Goal: Navigation & Orientation: Find specific page/section

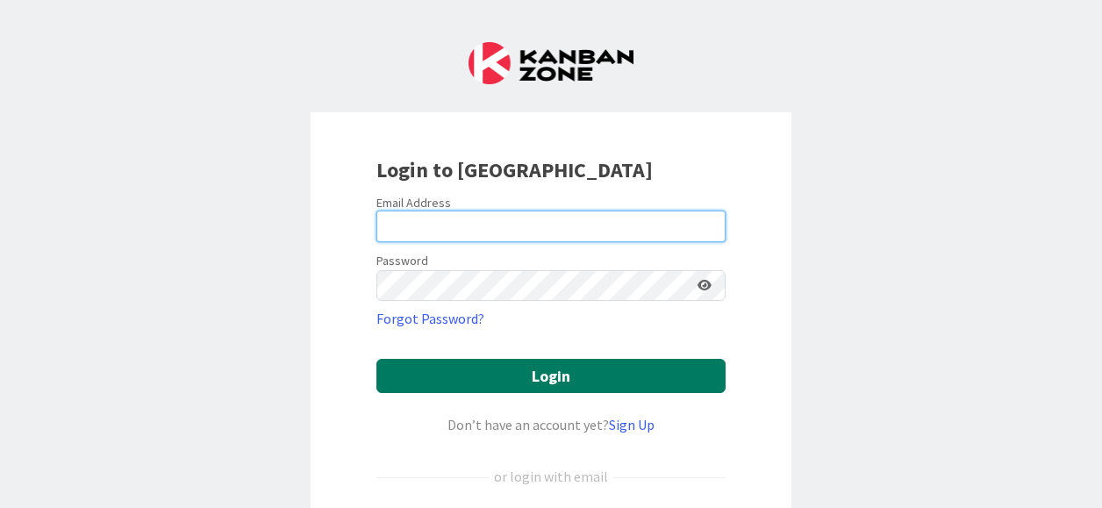
type input "[PERSON_NAME][EMAIL_ADDRESS][PERSON_NAME][DOMAIN_NAME]"
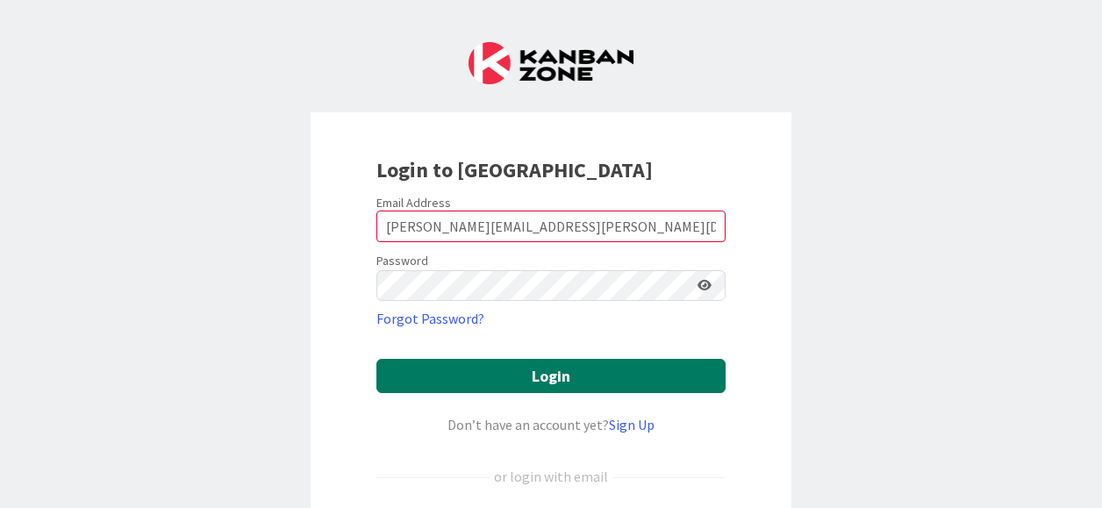
click at [542, 378] on button "Login" at bounding box center [550, 376] width 349 height 34
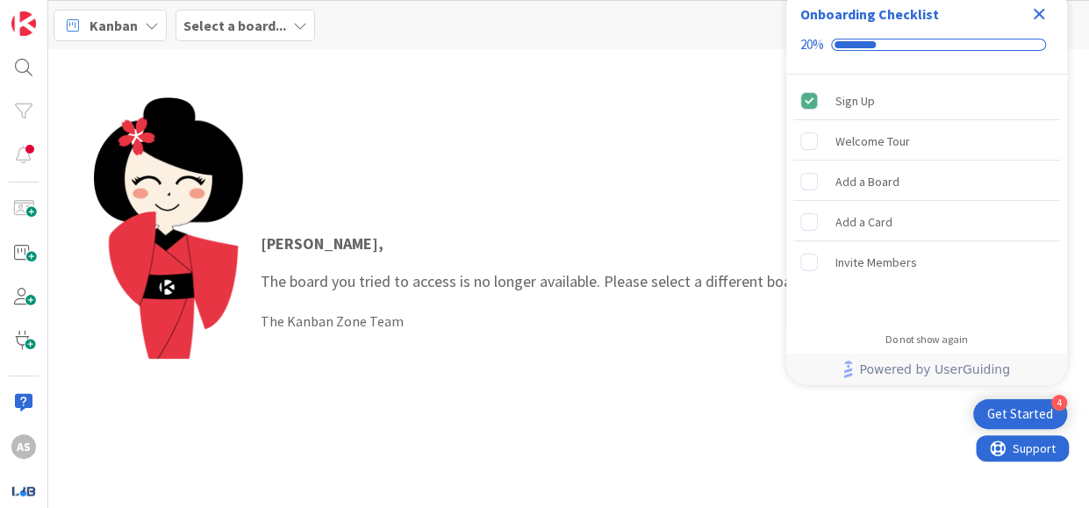
click at [1041, 13] on icon "Close Checklist" at bounding box center [1038, 14] width 21 height 21
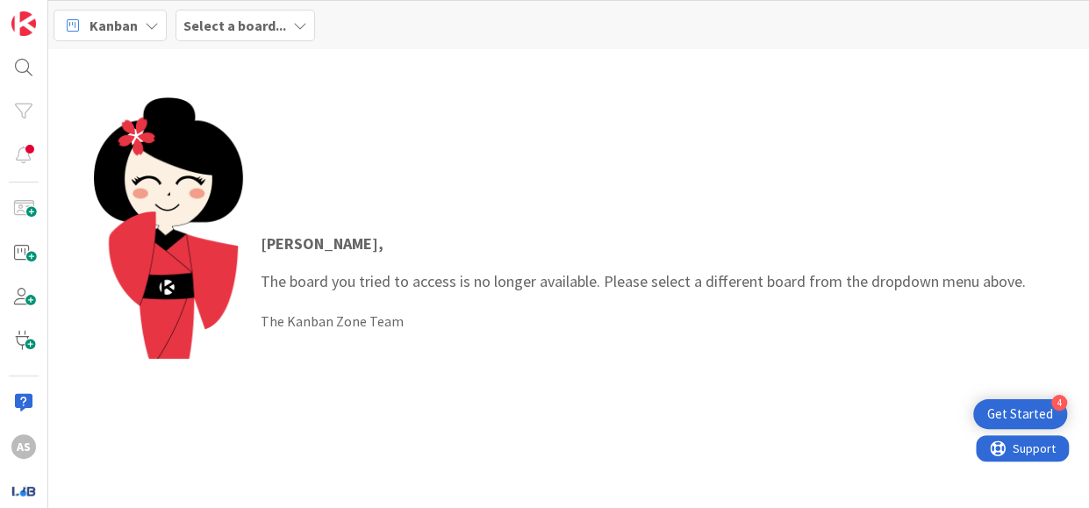
click at [275, 29] on b "Select a board..." at bounding box center [234, 26] width 103 height 18
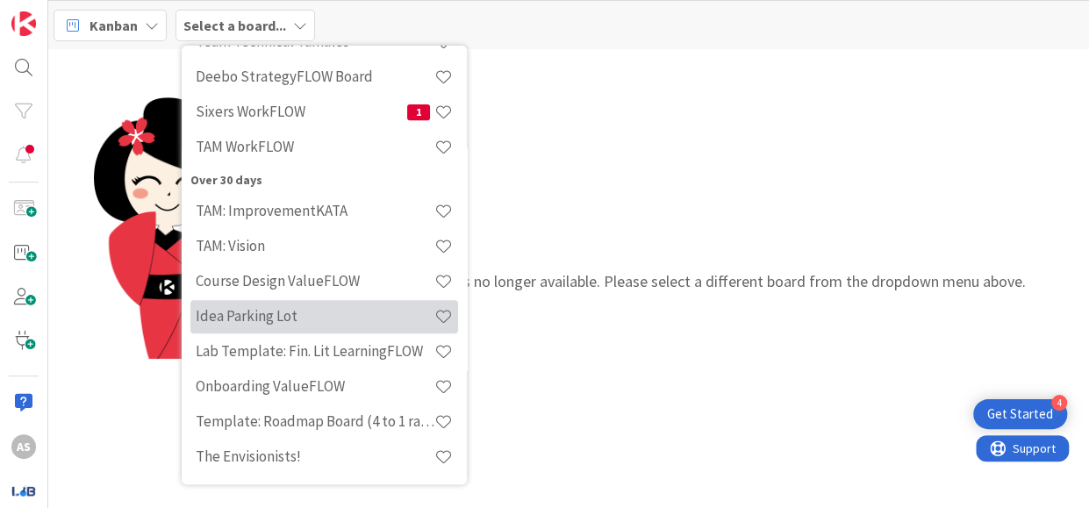
scroll to position [5, 0]
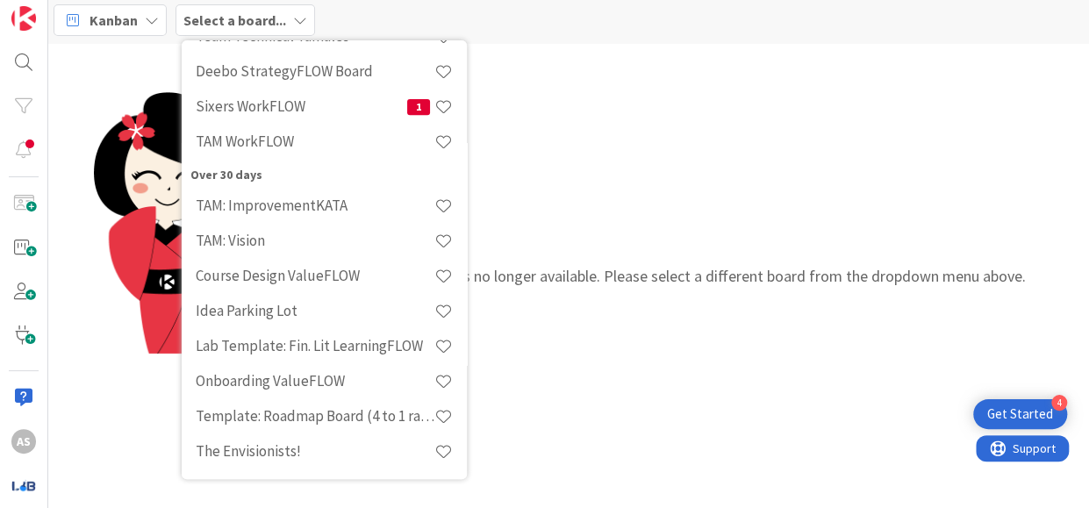
click at [544, 211] on div "[PERSON_NAME] , The board you tried to access is no longer available. Please se…" at bounding box center [643, 276] width 800 height 135
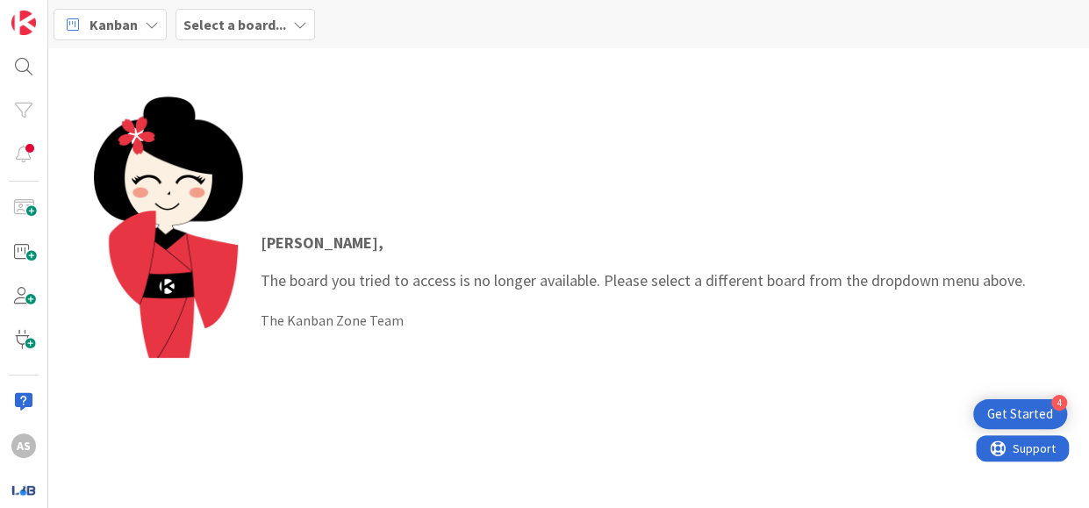
scroll to position [0, 0]
click at [296, 29] on icon at bounding box center [300, 25] width 14 height 14
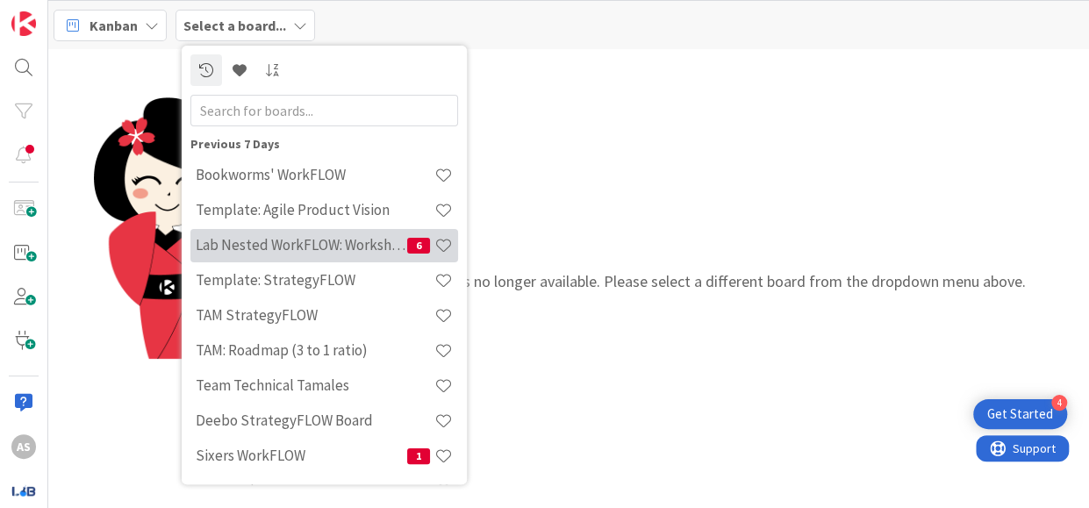
click at [246, 240] on h4 "Lab Nested WorkFLOW: Workshop" at bounding box center [301, 245] width 211 height 18
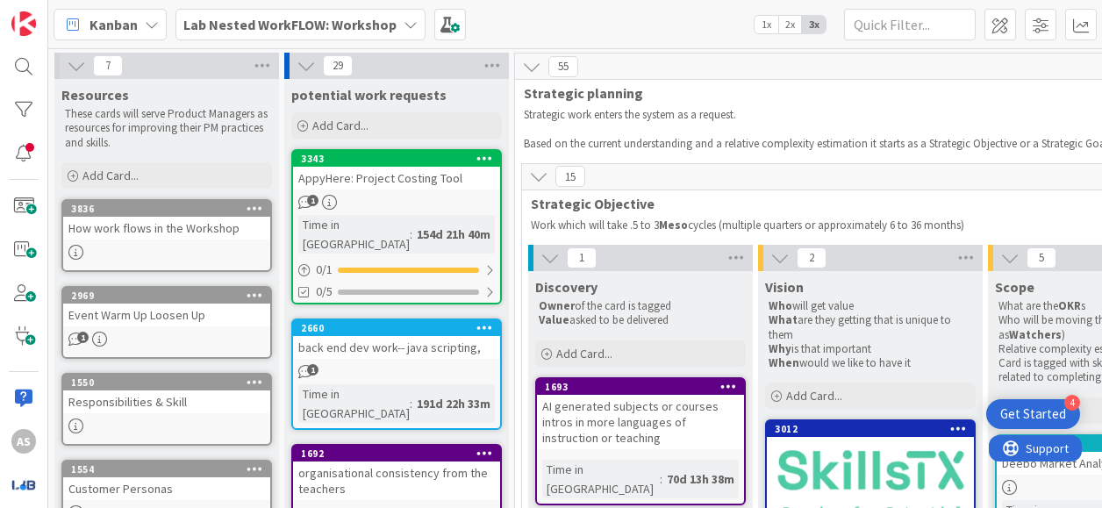
click at [296, 22] on b "Lab Nested WorkFLOW: Workshop" at bounding box center [289, 25] width 213 height 18
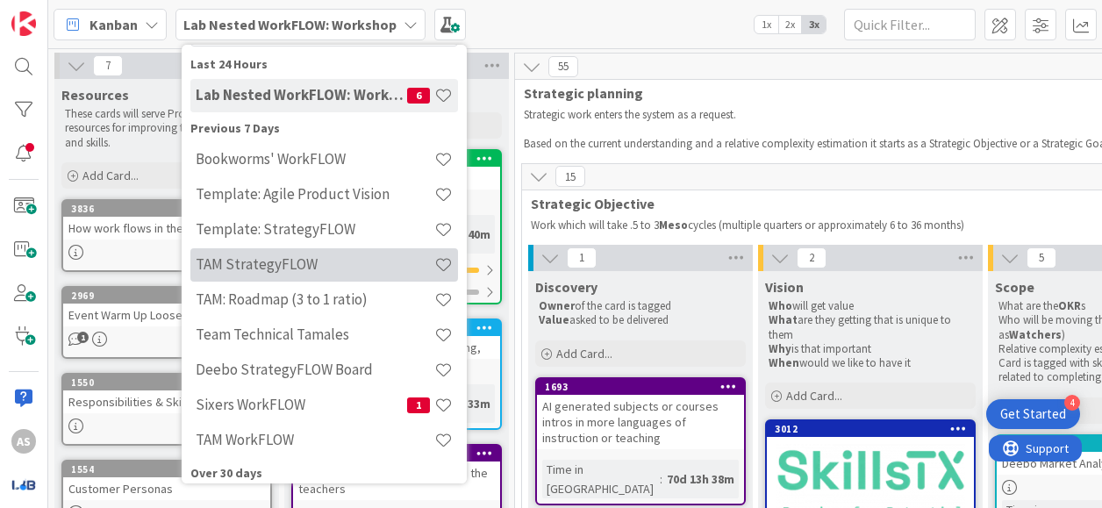
scroll to position [175, 0]
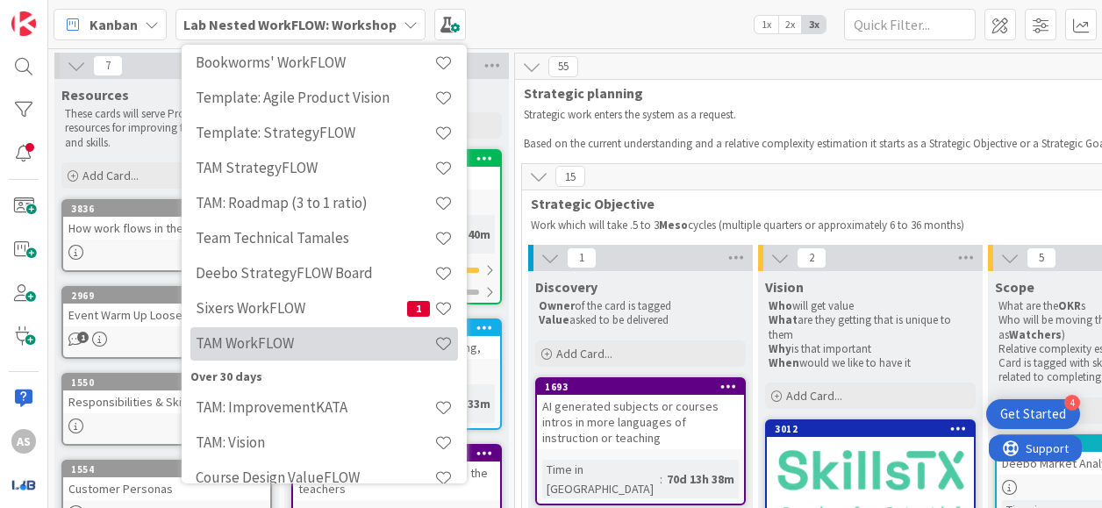
click at [353, 342] on h4 "TAM WorkFLOW" at bounding box center [315, 343] width 239 height 18
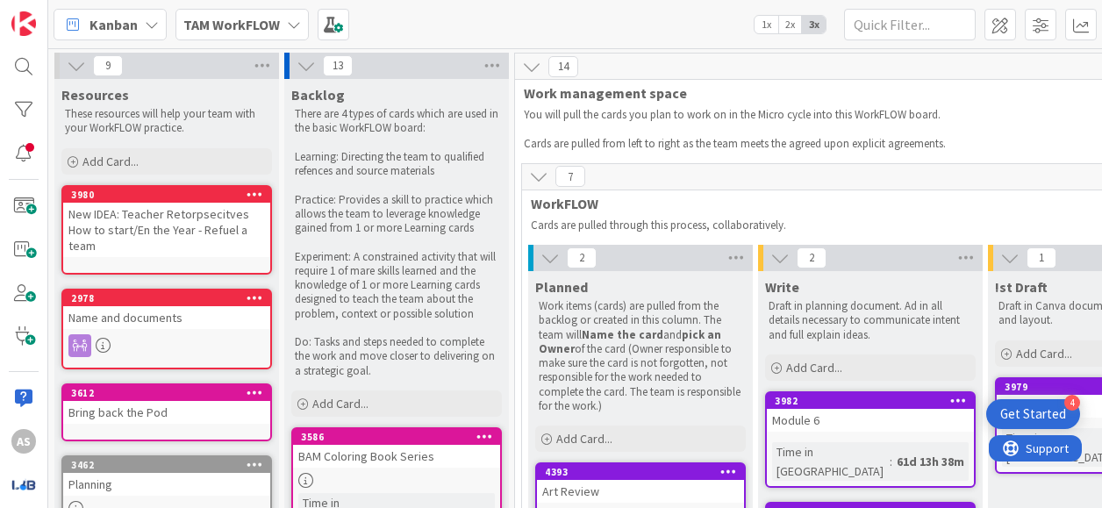
click at [245, 25] on b "TAM WorkFLOW" at bounding box center [231, 25] width 96 height 18
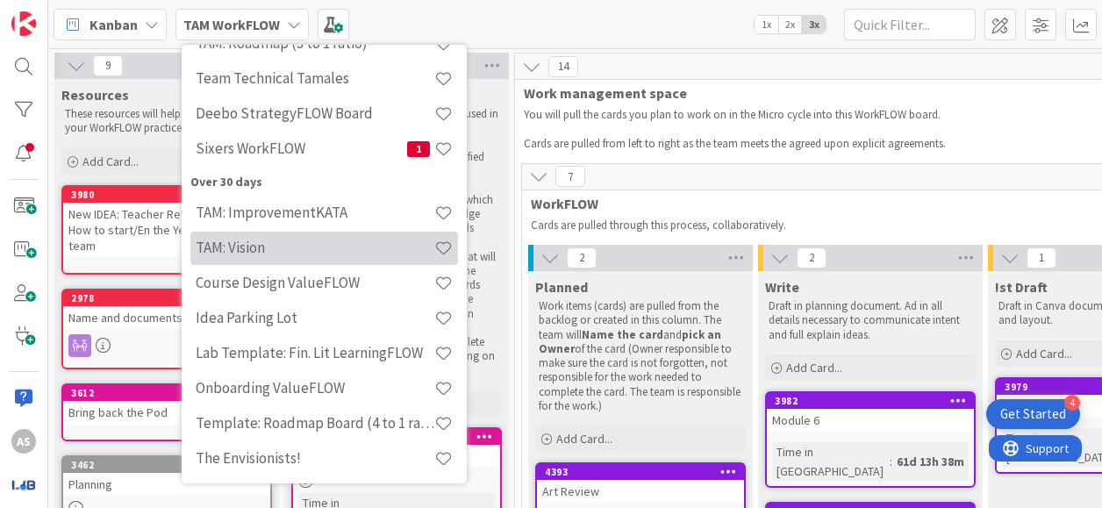
scroll to position [372, 0]
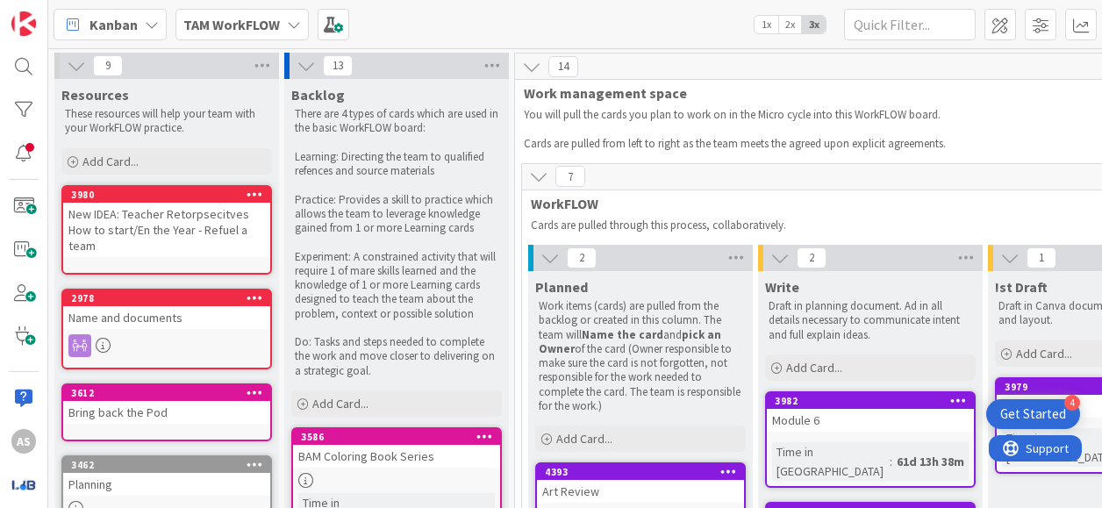
click at [235, 31] on b "TAM WorkFLOW" at bounding box center [231, 25] width 96 height 18
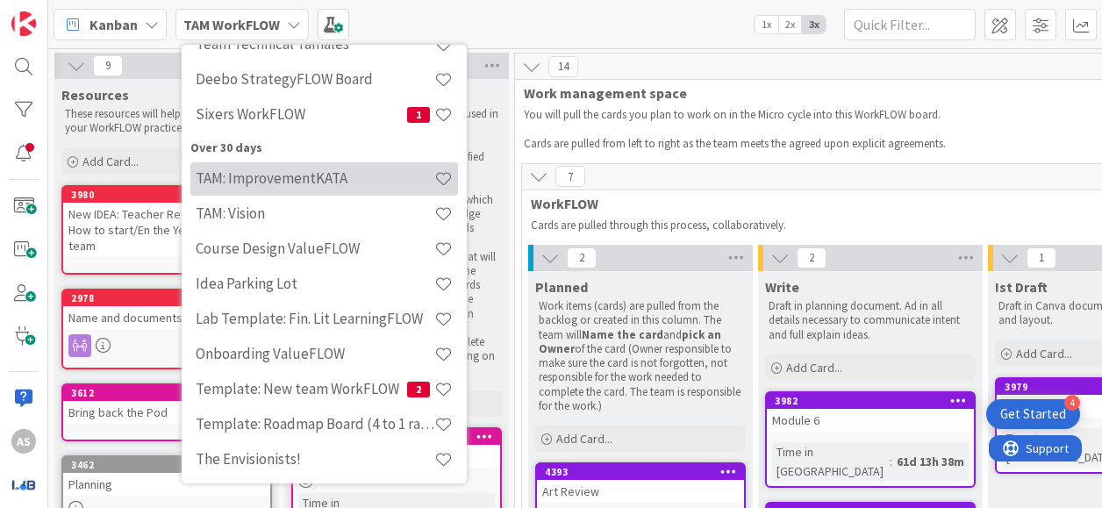
scroll to position [407, 0]
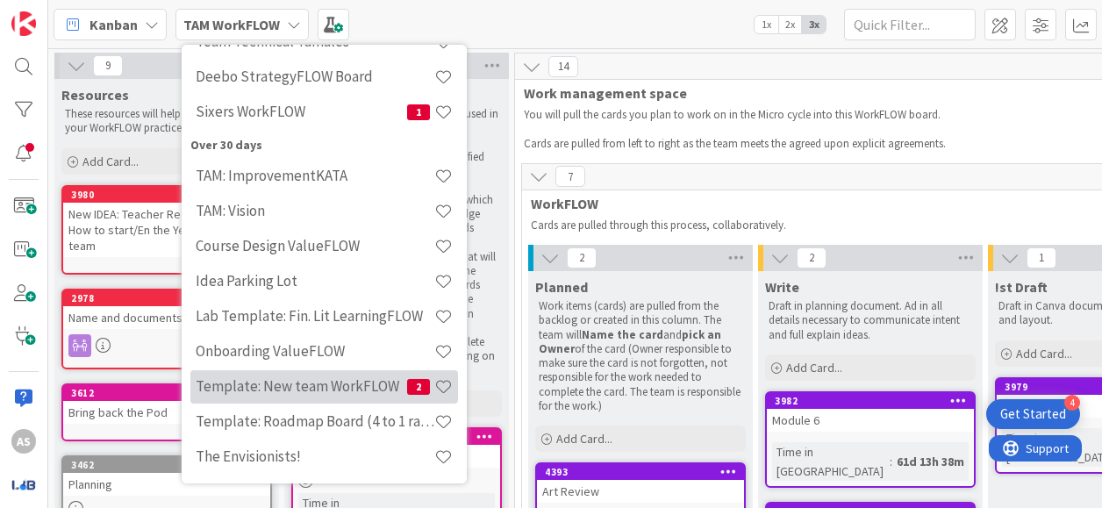
click at [329, 387] on h4 "Template: New team WorkFLOW" at bounding box center [301, 386] width 211 height 18
